Goal: Task Accomplishment & Management: Manage account settings

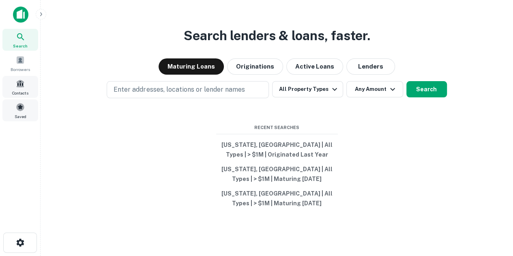
click at [23, 109] on span at bounding box center [20, 107] width 9 height 9
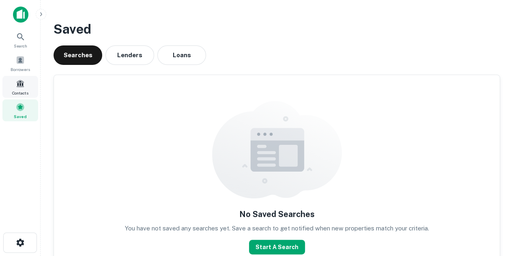
click at [24, 88] on div "Contacts" at bounding box center [20, 87] width 36 height 22
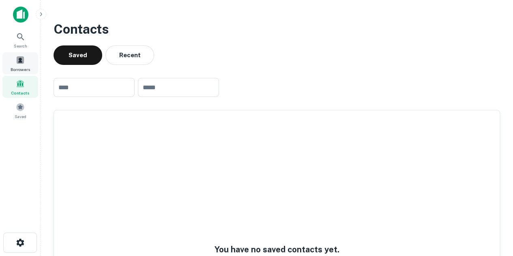
click at [22, 67] on span "Borrowers" at bounding box center [20, 69] width 19 height 6
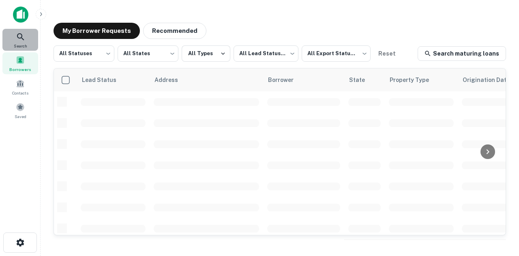
click at [27, 39] on div "Search" at bounding box center [20, 40] width 36 height 22
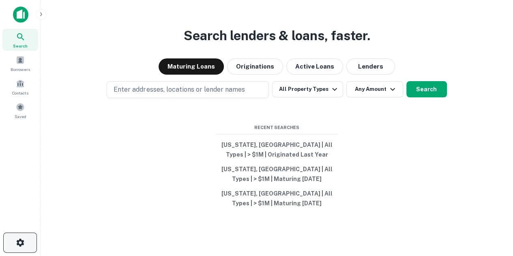
click at [24, 238] on icon "button" at bounding box center [20, 243] width 10 height 10
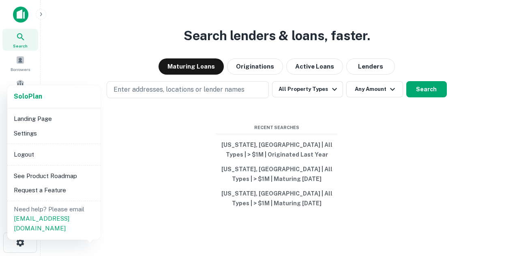
click at [42, 136] on li "Settings" at bounding box center [54, 133] width 87 height 15
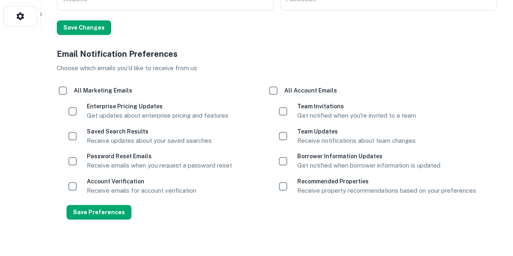
scroll to position [239, 0]
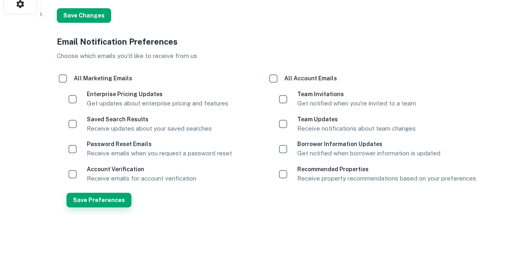
click at [102, 202] on button "Save Preferences" at bounding box center [99, 200] width 65 height 15
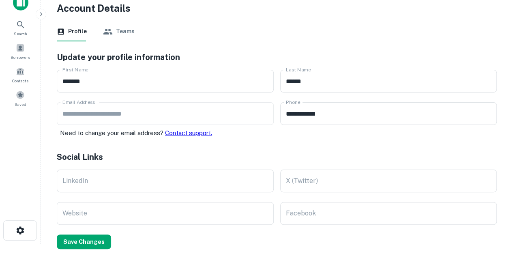
scroll to position [0, 0]
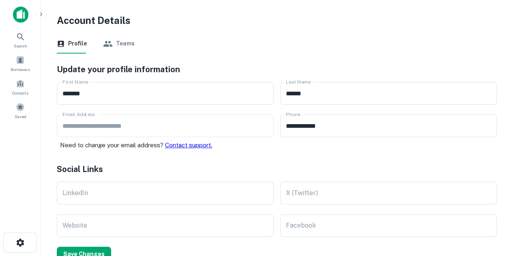
click at [127, 42] on button "Teams" at bounding box center [119, 43] width 32 height 19
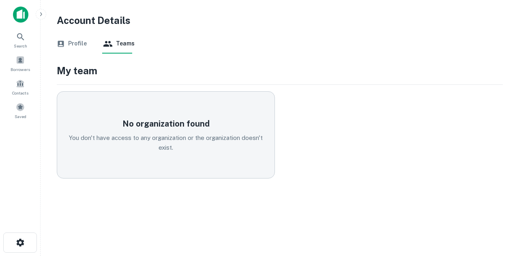
click at [76, 45] on button "Profile" at bounding box center [72, 43] width 30 height 19
